Goal: Find specific page/section: Find specific page/section

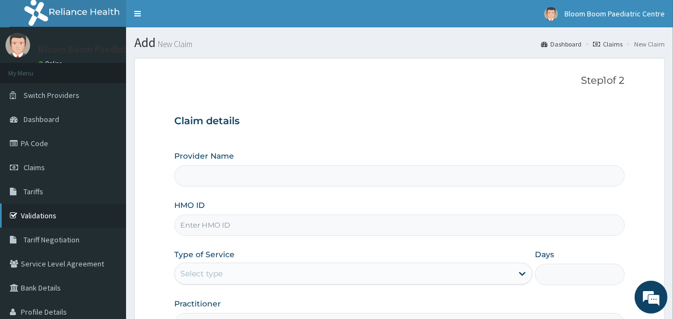
click at [50, 211] on link "Validations" at bounding box center [63, 216] width 126 height 24
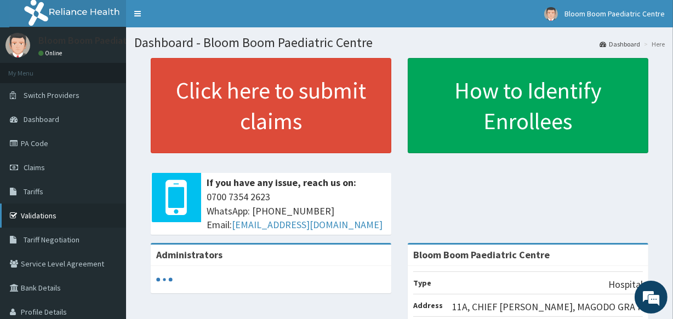
click at [45, 216] on link "Validations" at bounding box center [63, 216] width 126 height 24
